Goal: Information Seeking & Learning: Learn about a topic

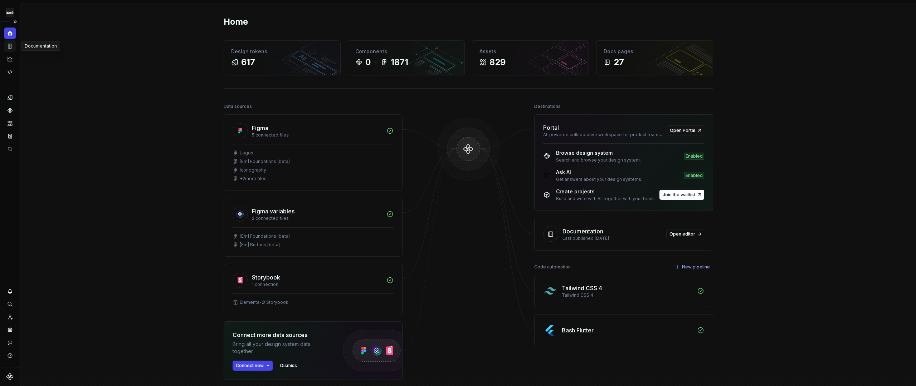
click at [10, 48] on icon "Documentation" at bounding box center [10, 46] width 3 height 4
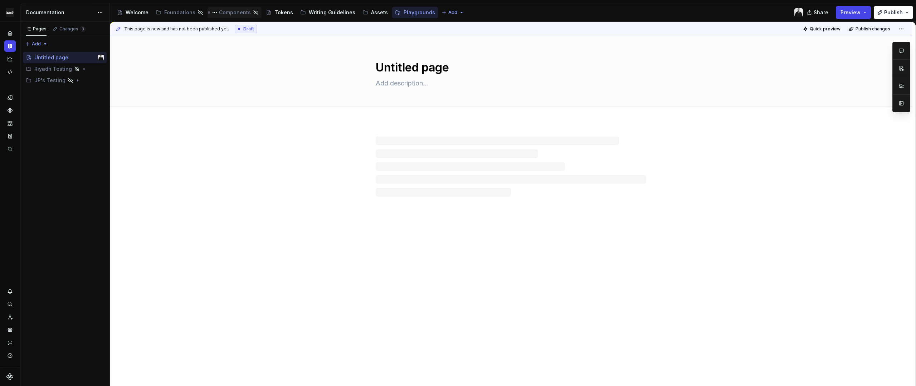
click at [225, 13] on div "Components" at bounding box center [235, 12] width 32 height 7
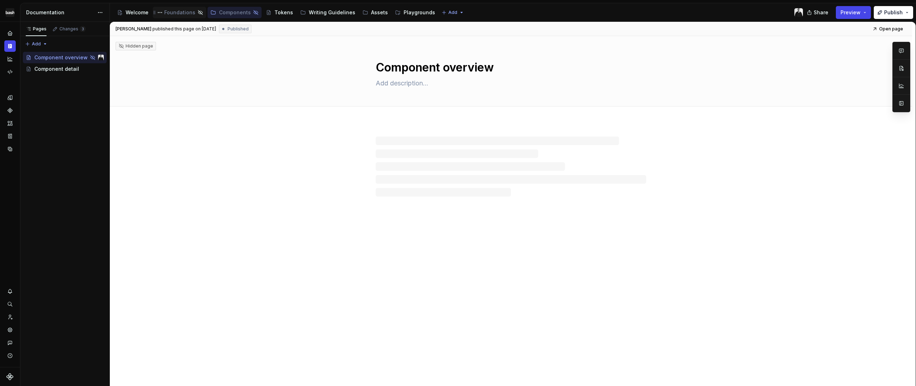
click at [177, 15] on div "Foundations" at bounding box center [179, 12] width 31 height 7
click at [55, 66] on div "Typography" at bounding box center [49, 68] width 30 height 7
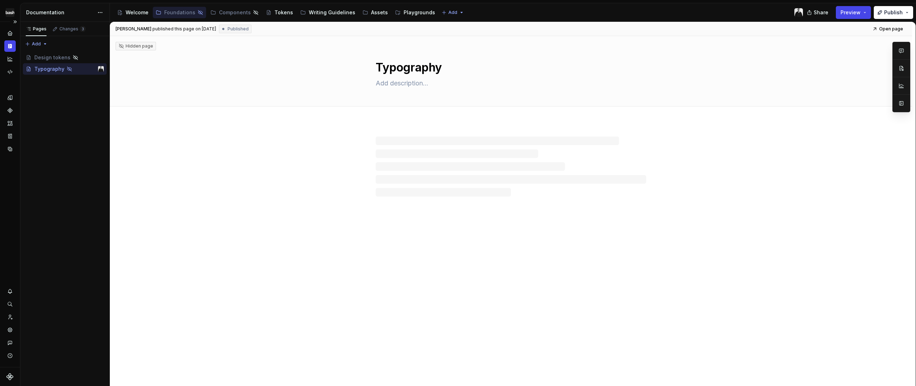
drag, startPoint x: 41, startPoint y: 175, endPoint x: 4, endPoint y: 187, distance: 39.2
click at [41, 175] on div "Pages Changes 3 Add Accessibility guide for tree Page tree. Navigate the tree w…" at bounding box center [64, 204] width 89 height 365
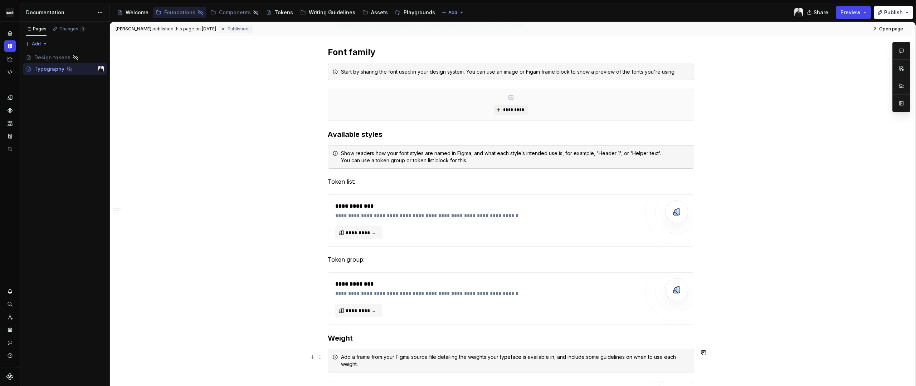
scroll to position [129, 0]
type textarea "*"
